Goal: Information Seeking & Learning: Learn about a topic

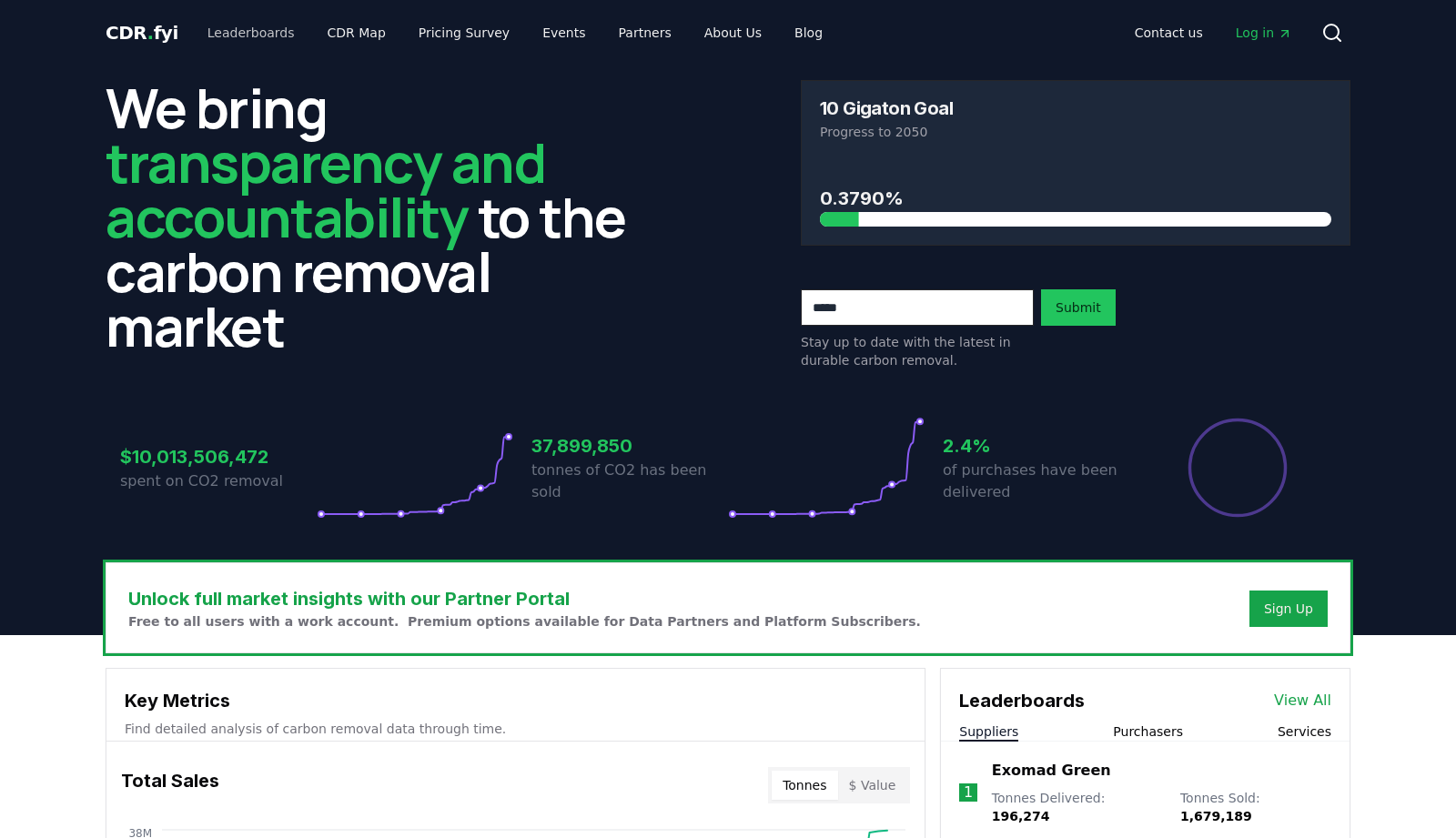
click at [220, 43] on link "Leaderboards" at bounding box center [251, 33] width 116 height 33
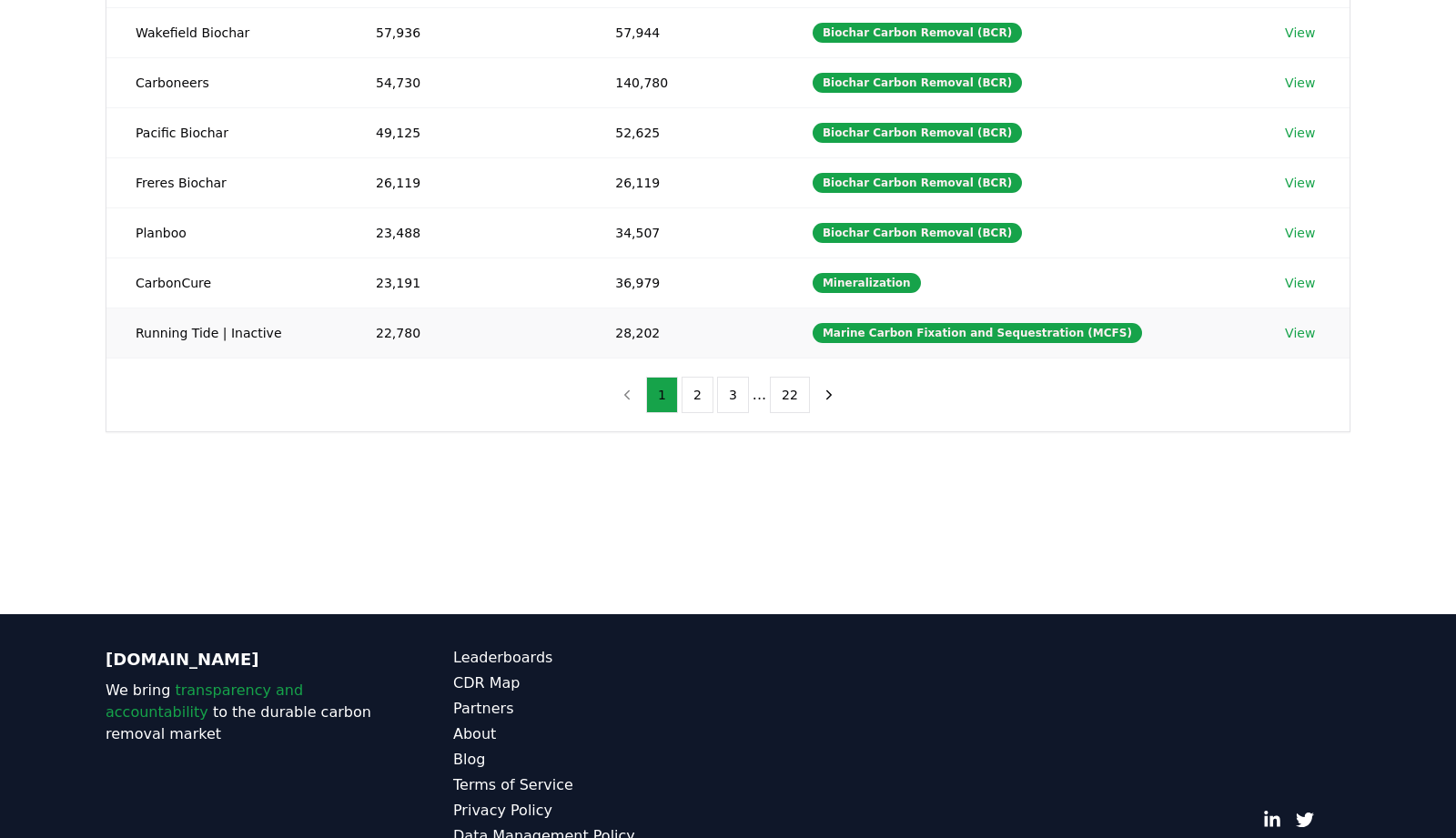
scroll to position [432, 0]
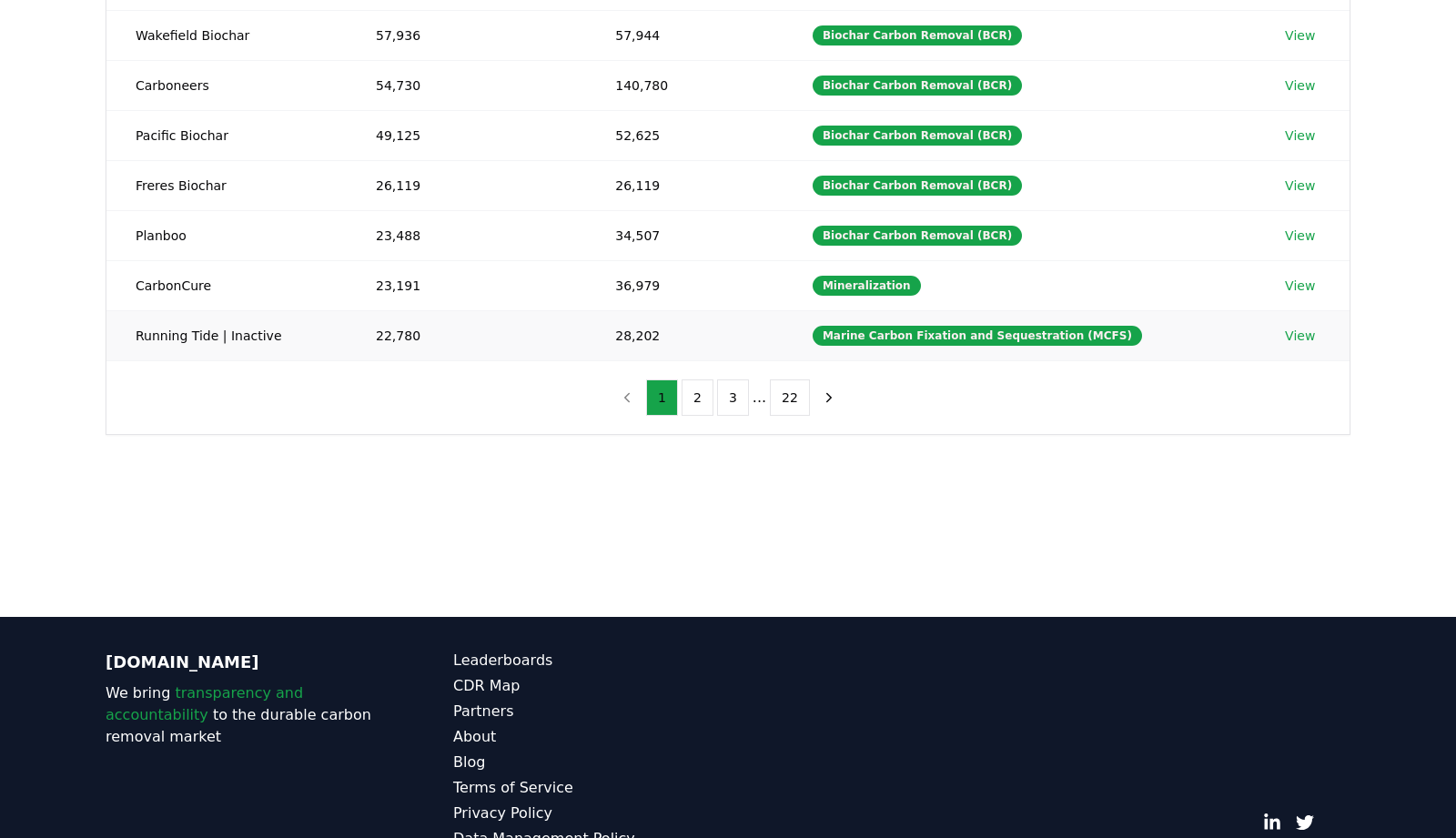
click at [225, 345] on td "Running Tide | Inactive" at bounding box center [227, 335] width 240 height 50
click at [190, 284] on td "CarbonCure" at bounding box center [227, 285] width 240 height 50
click at [219, 278] on td "CarbonCure" at bounding box center [227, 285] width 240 height 50
click at [1302, 290] on link "View" at bounding box center [1300, 285] width 30 height 18
